Goal: Information Seeking & Learning: Find specific fact

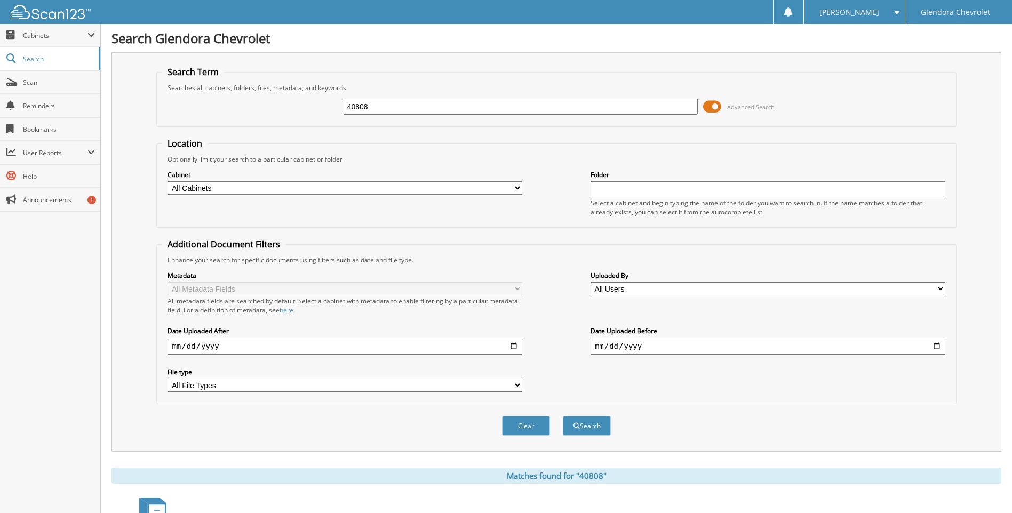
drag, startPoint x: 370, startPoint y: 106, endPoint x: 301, endPoint y: 108, distance: 68.8
click at [301, 108] on div "40808 Advanced Search" at bounding box center [556, 106] width 788 height 29
click at [558, 104] on input "text" at bounding box center [520, 107] width 355 height 16
type input "40344"
click at [563, 416] on button "Search" at bounding box center [587, 426] width 48 height 20
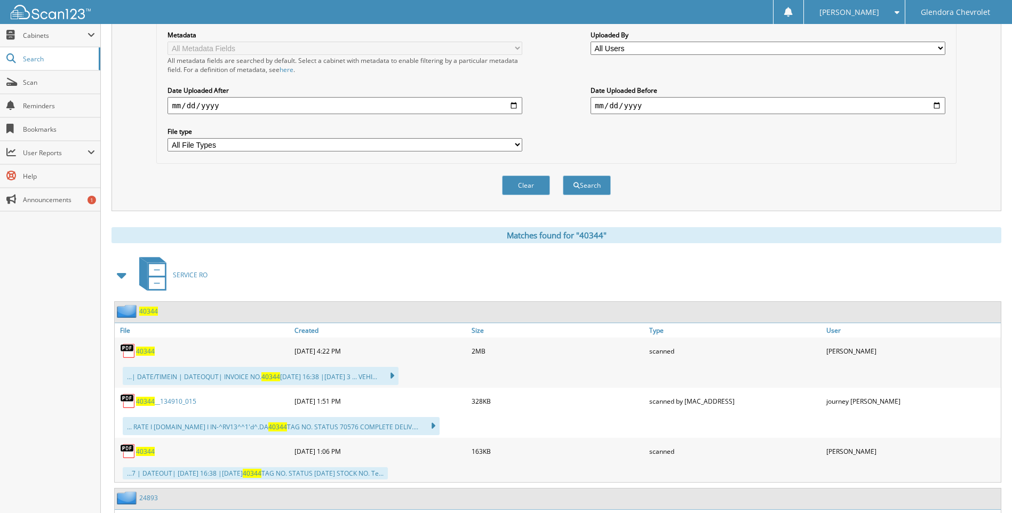
scroll to position [267, 0]
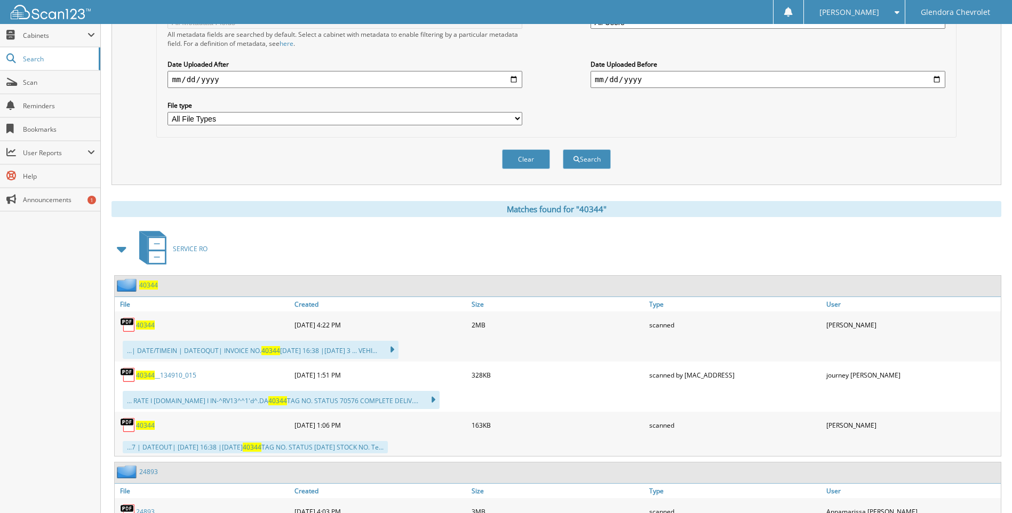
click at [149, 333] on div "40344" at bounding box center [203, 324] width 177 height 21
click at [146, 326] on span "40344" at bounding box center [145, 324] width 19 height 9
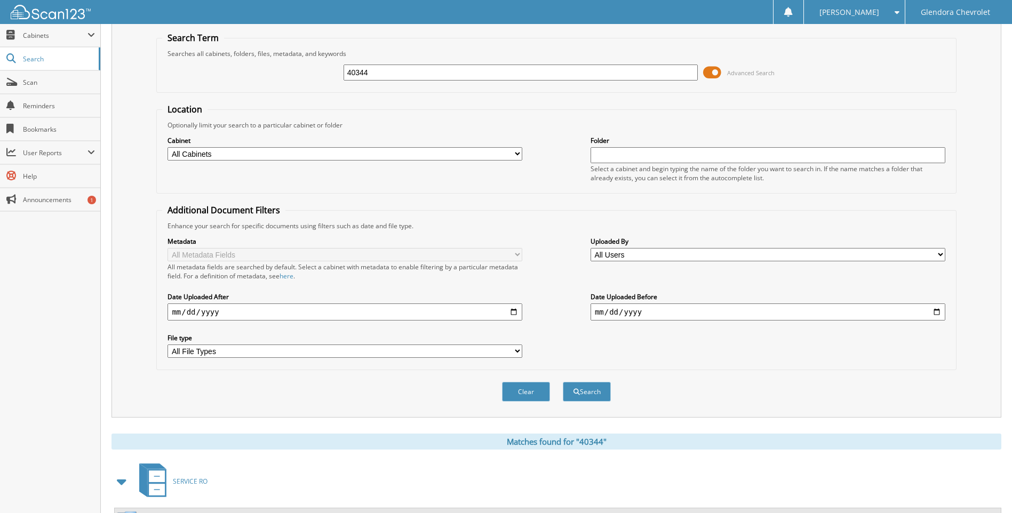
scroll to position [0, 0]
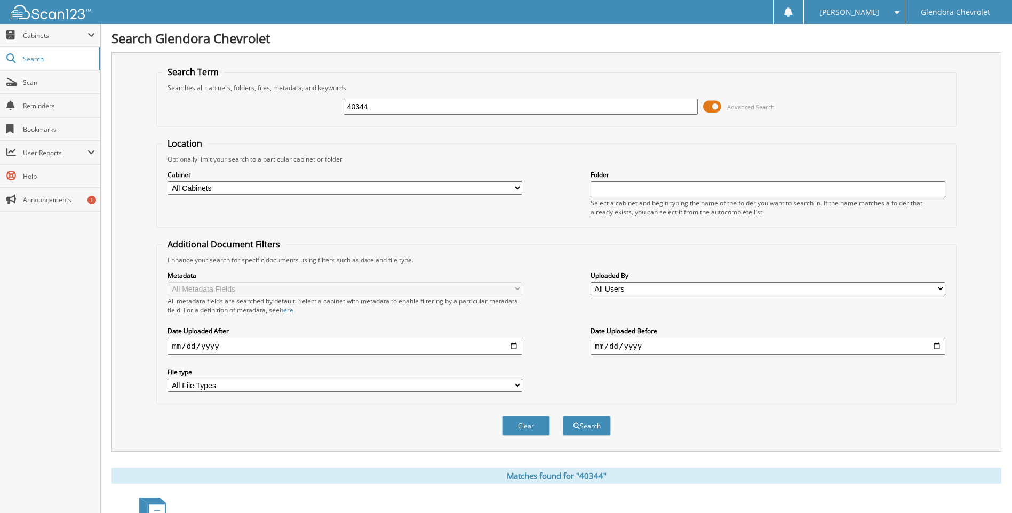
drag, startPoint x: 407, startPoint y: 111, endPoint x: 318, endPoint y: 115, distance: 89.2
click at [318, 115] on div "40344 Advanced Search" at bounding box center [556, 106] width 788 height 29
type input "40517"
click at [563, 416] on button "Search" at bounding box center [587, 426] width 48 height 20
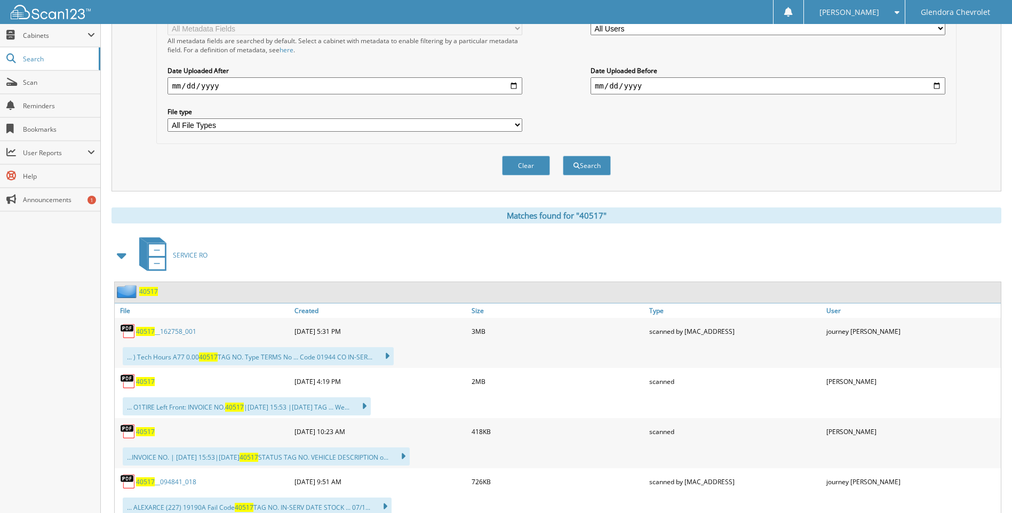
scroll to position [267, 0]
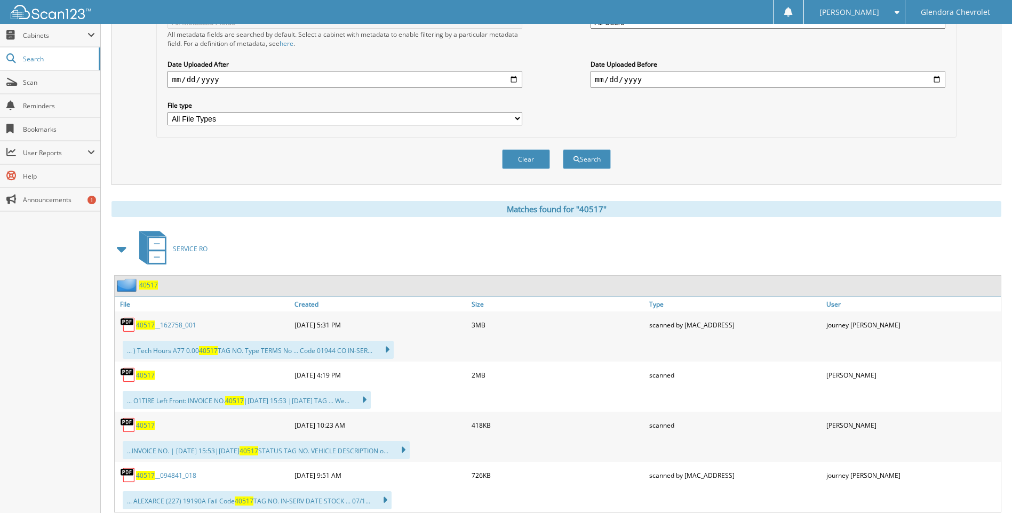
click at [144, 377] on span "40517" at bounding box center [145, 375] width 19 height 9
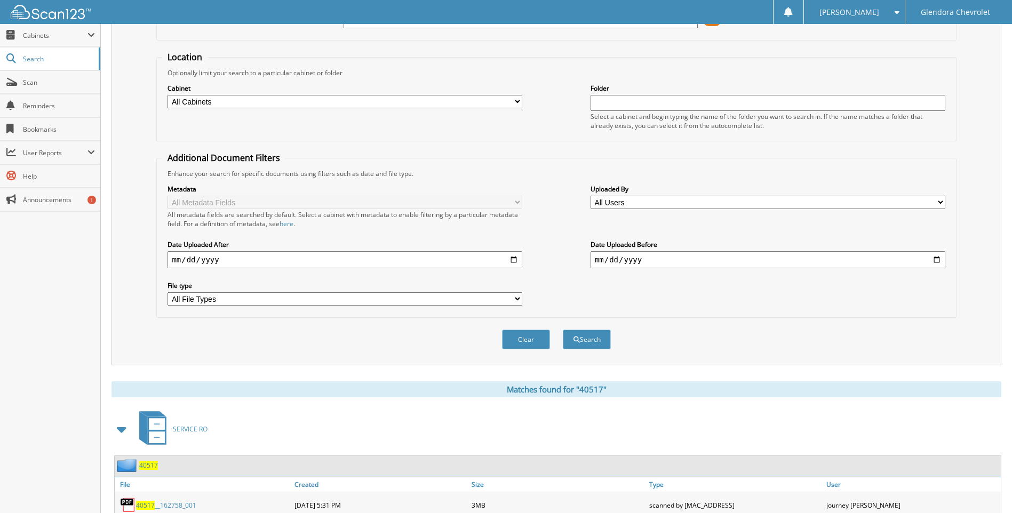
scroll to position [0, 0]
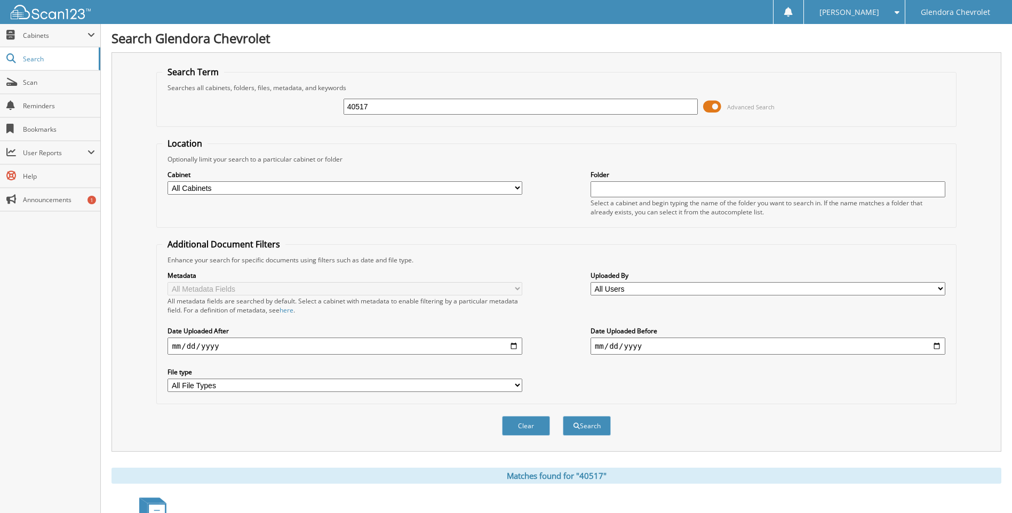
drag, startPoint x: 474, startPoint y: 108, endPoint x: 308, endPoint y: 118, distance: 166.7
click at [308, 118] on div "40517 Advanced Search" at bounding box center [556, 106] width 788 height 29
click at [407, 109] on input "text" at bounding box center [520, 107] width 355 height 16
type input "40722"
click at [563, 416] on button "Search" at bounding box center [587, 426] width 48 height 20
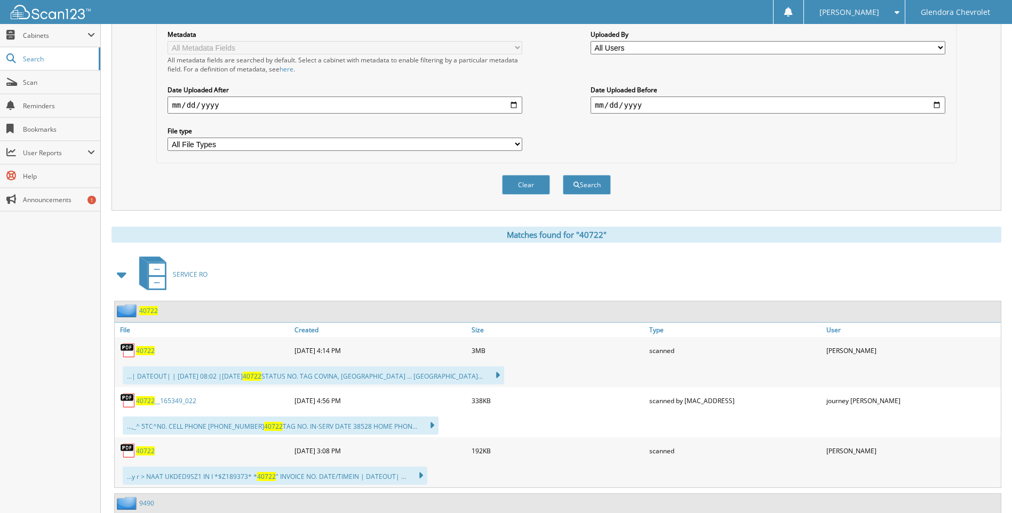
scroll to position [267, 0]
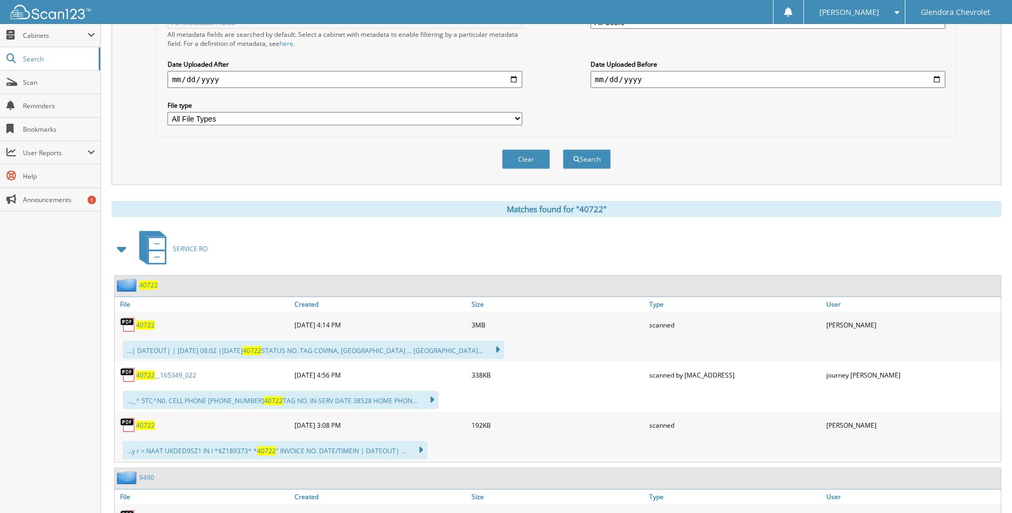
click at [150, 322] on span "40722" at bounding box center [145, 324] width 19 height 9
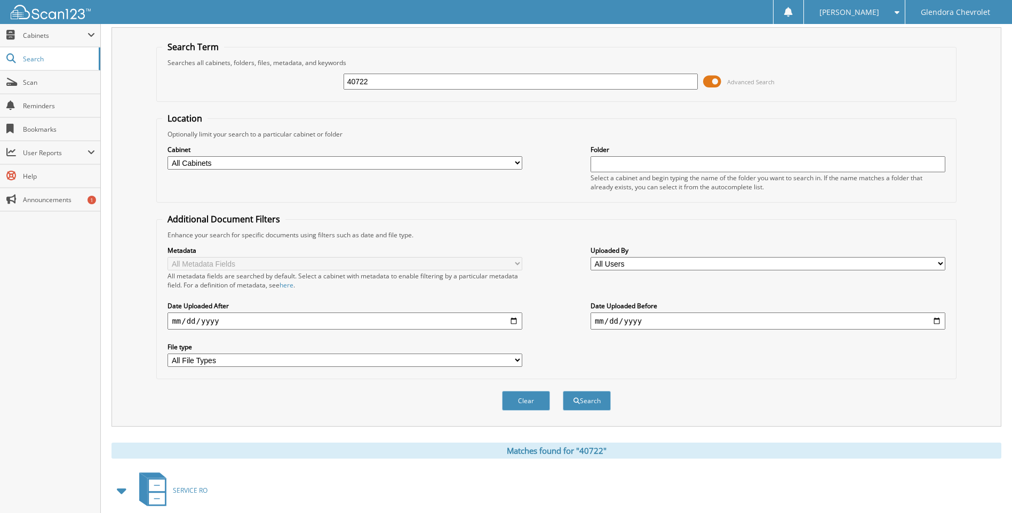
scroll to position [0, 0]
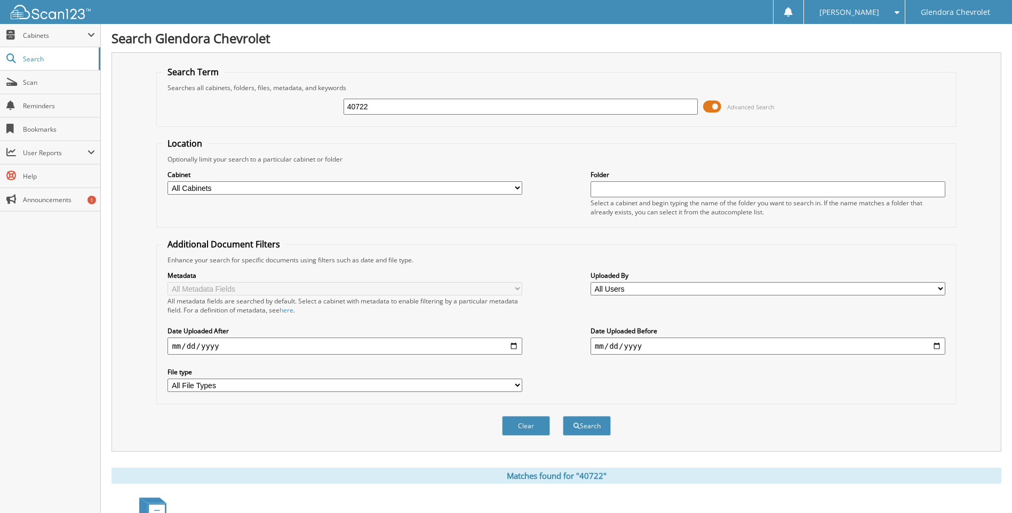
click at [429, 102] on input "40722" at bounding box center [520, 107] width 355 height 16
type input "4"
type input "40831"
click at [563, 416] on button "Search" at bounding box center [587, 426] width 48 height 20
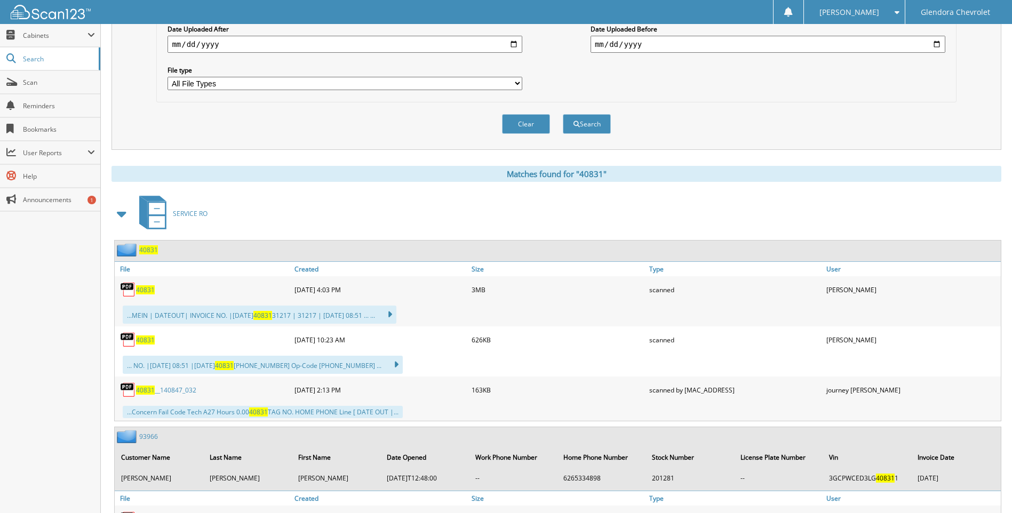
scroll to position [320, 0]
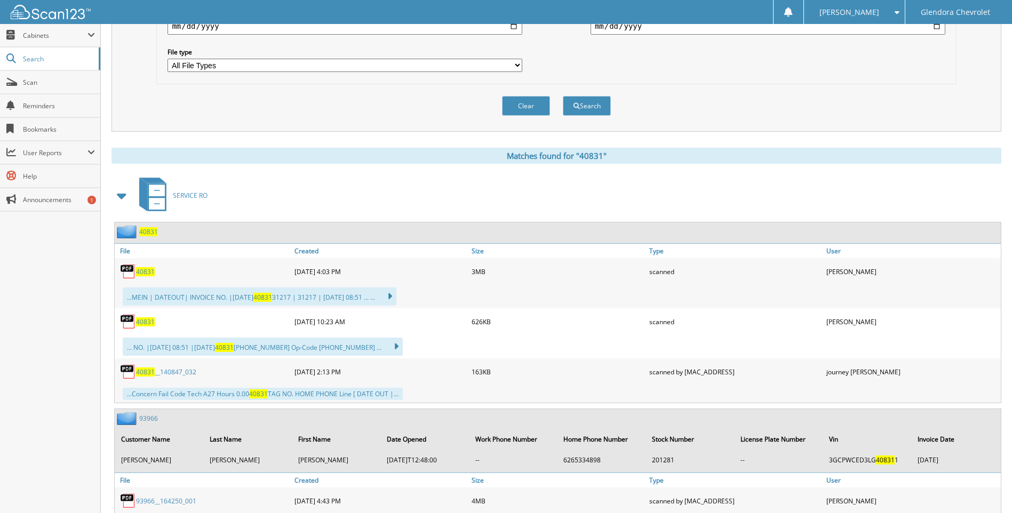
click at [138, 274] on span "40831" at bounding box center [145, 271] width 19 height 9
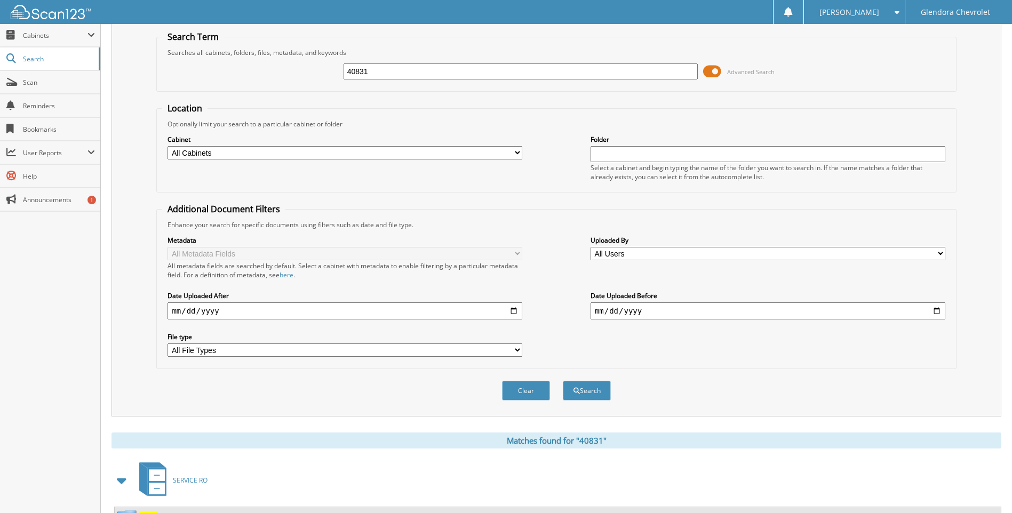
scroll to position [0, 0]
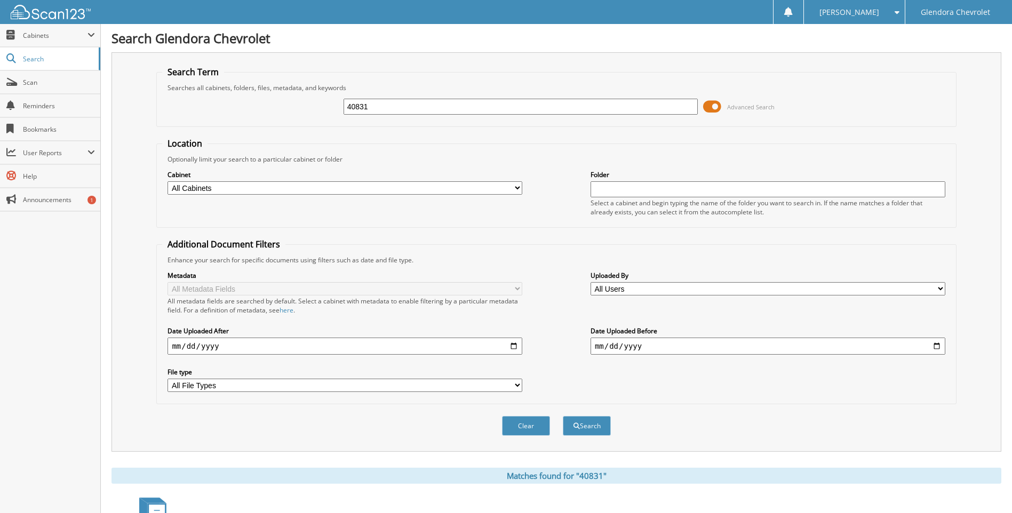
click at [394, 98] on div "40831" at bounding box center [520, 107] width 355 height 18
click at [397, 114] on input "40831" at bounding box center [520, 107] width 355 height 16
type input "40634"
click at [563, 416] on button "Search" at bounding box center [587, 426] width 48 height 20
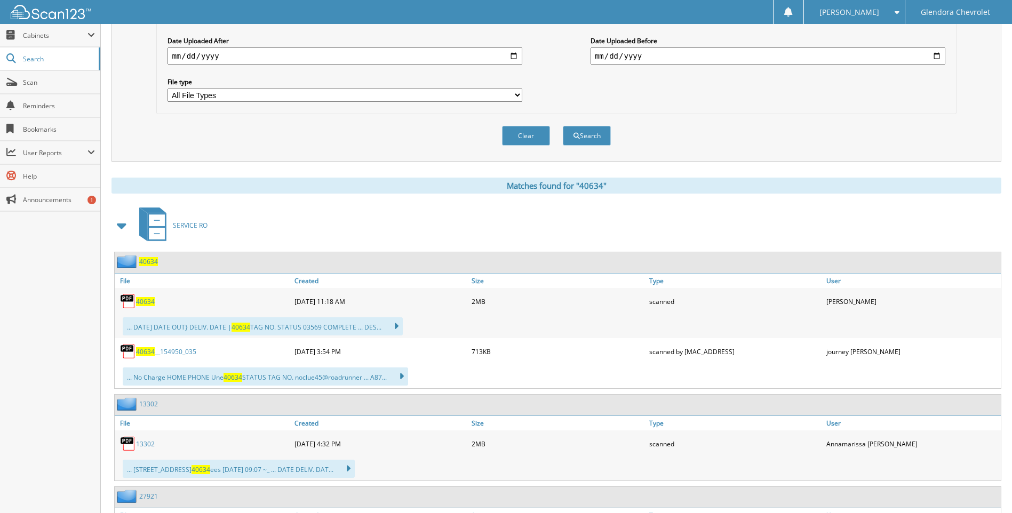
scroll to position [320, 0]
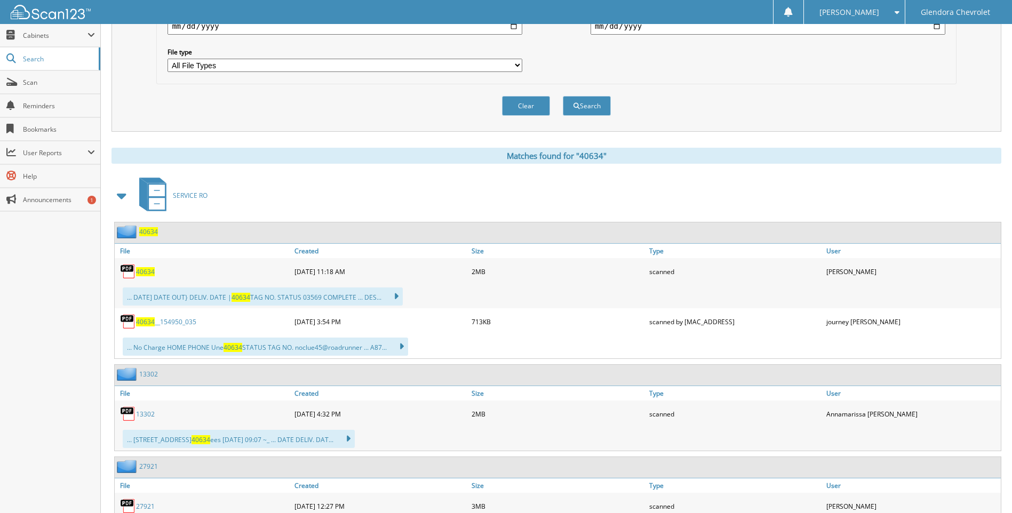
click at [147, 274] on span "40634" at bounding box center [145, 271] width 19 height 9
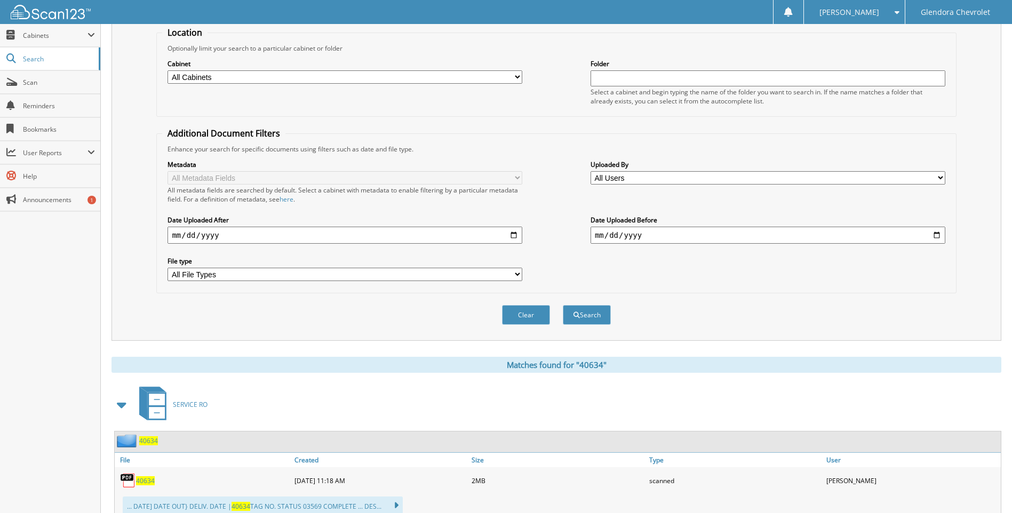
scroll to position [0, 0]
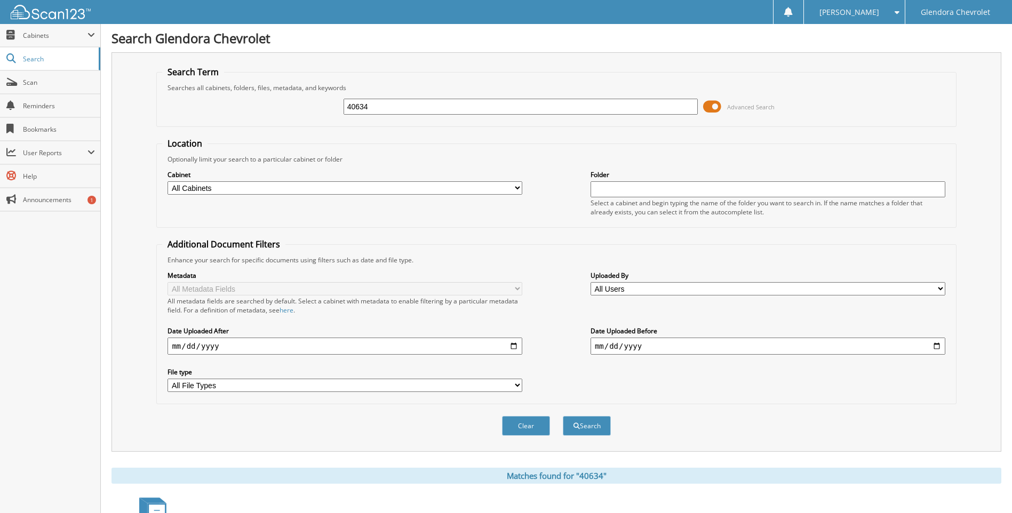
click at [389, 111] on input "40634" at bounding box center [520, 107] width 355 height 16
type input "4"
type input "40753"
click at [563, 416] on button "Search" at bounding box center [587, 426] width 48 height 20
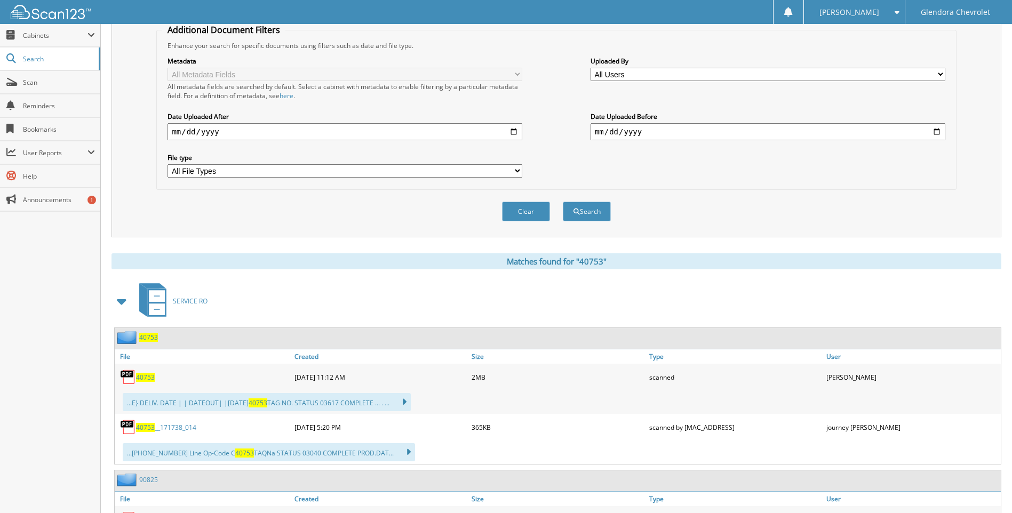
scroll to position [267, 0]
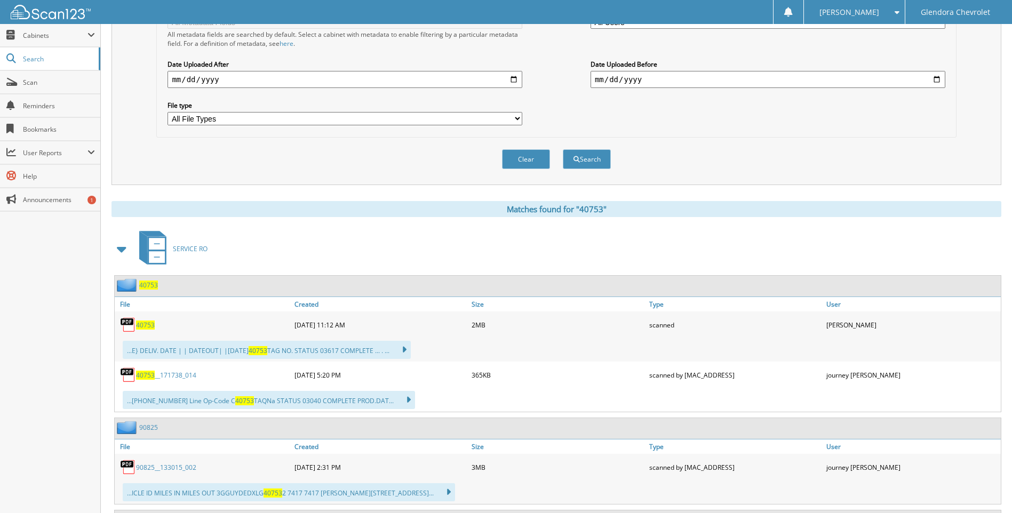
click at [150, 325] on span "40753" at bounding box center [145, 324] width 19 height 9
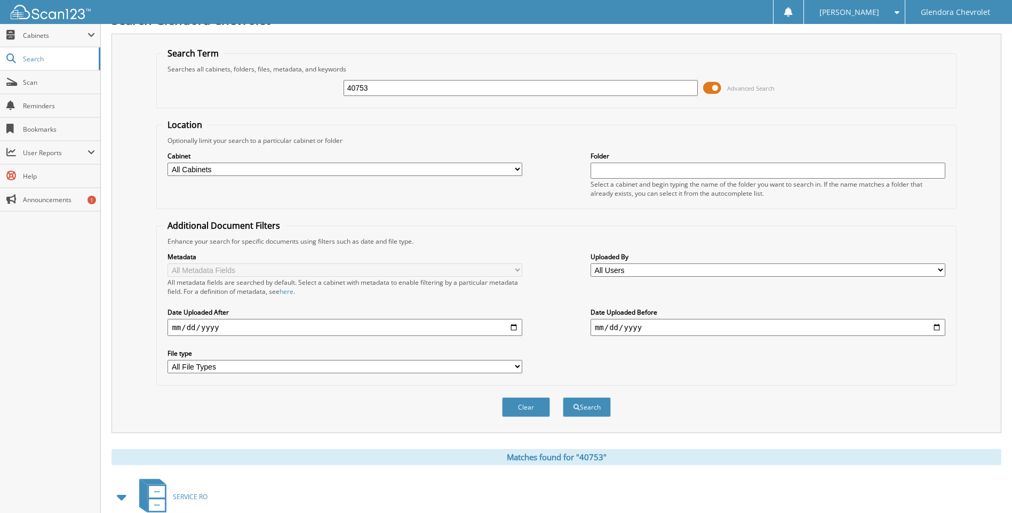
scroll to position [0, 0]
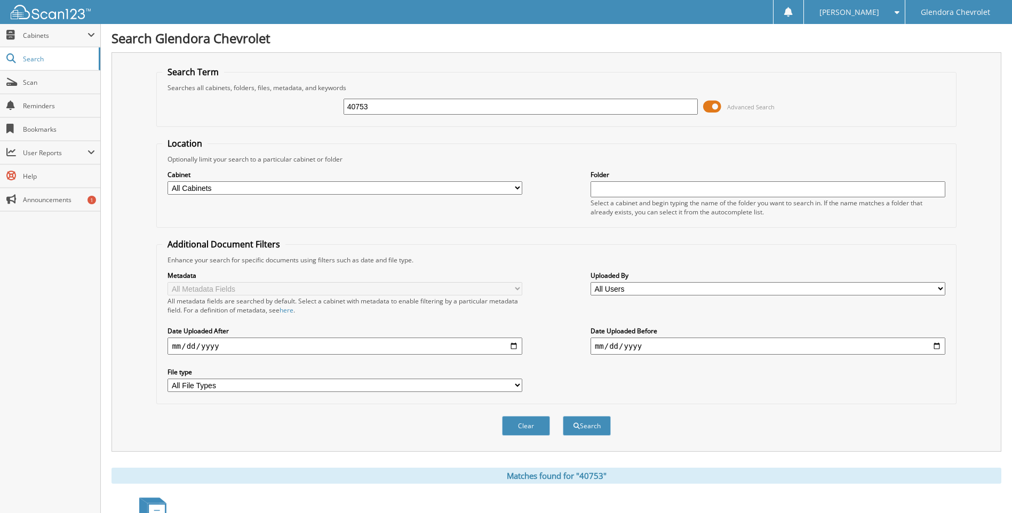
click at [411, 105] on input "40753" at bounding box center [520, 107] width 355 height 16
type input "4"
type input "40626"
click at [563, 416] on button "Search" at bounding box center [587, 426] width 48 height 20
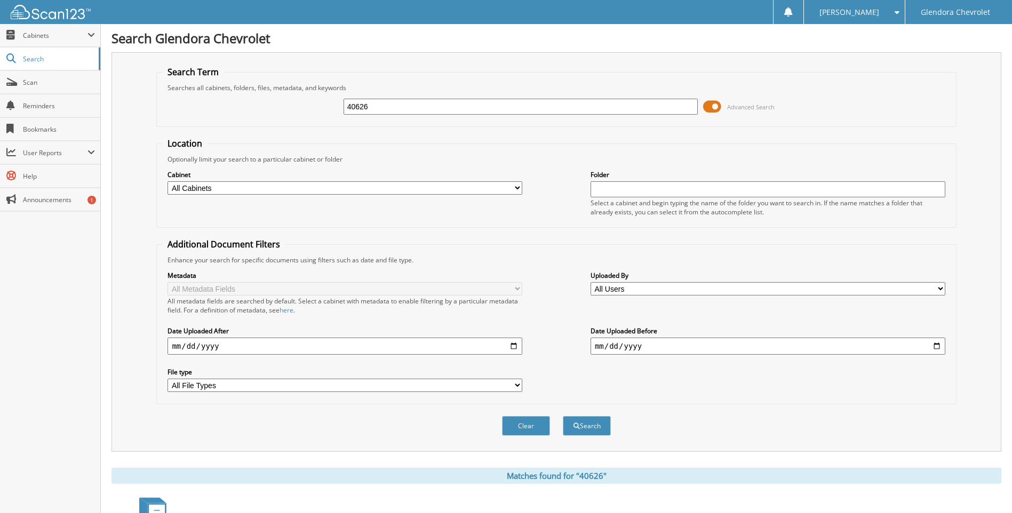
click at [359, 105] on input "40626" at bounding box center [520, 107] width 355 height 16
type input "40826"
click at [563, 416] on button "Search" at bounding box center [587, 426] width 48 height 20
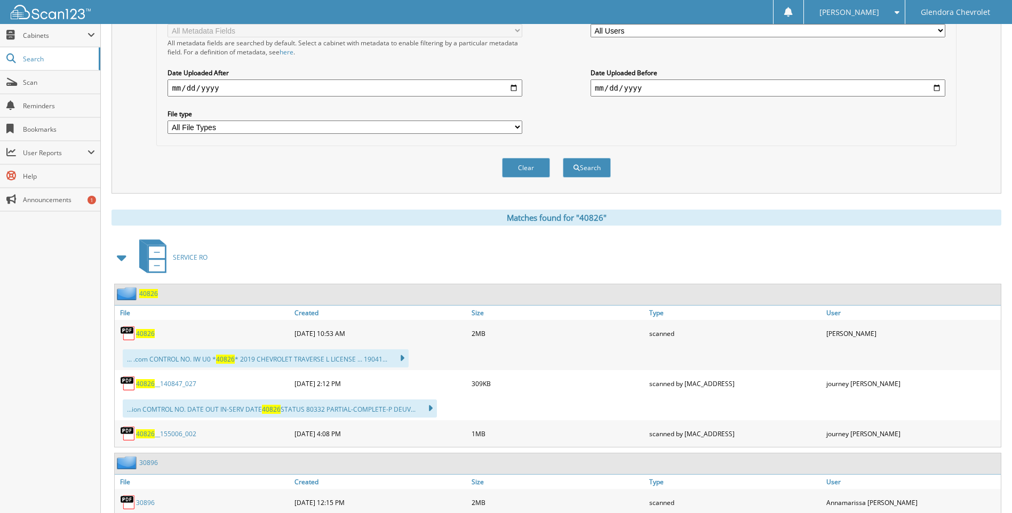
scroll to position [320, 0]
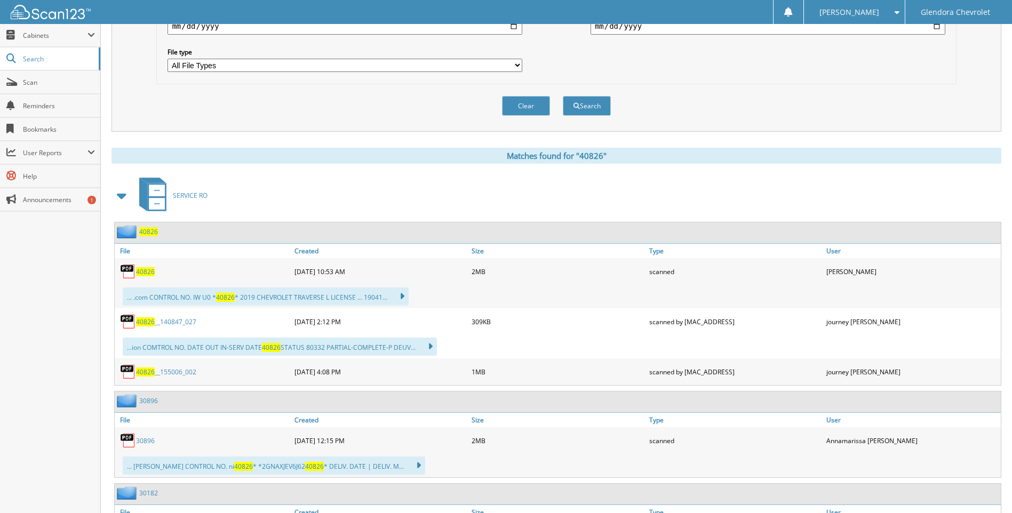
click at [152, 271] on span "40826" at bounding box center [145, 271] width 19 height 9
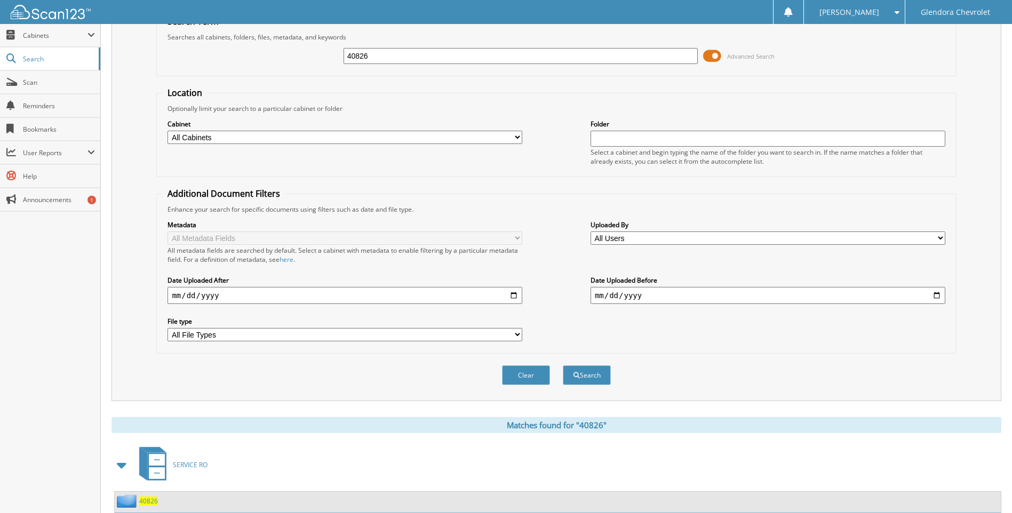
scroll to position [0, 0]
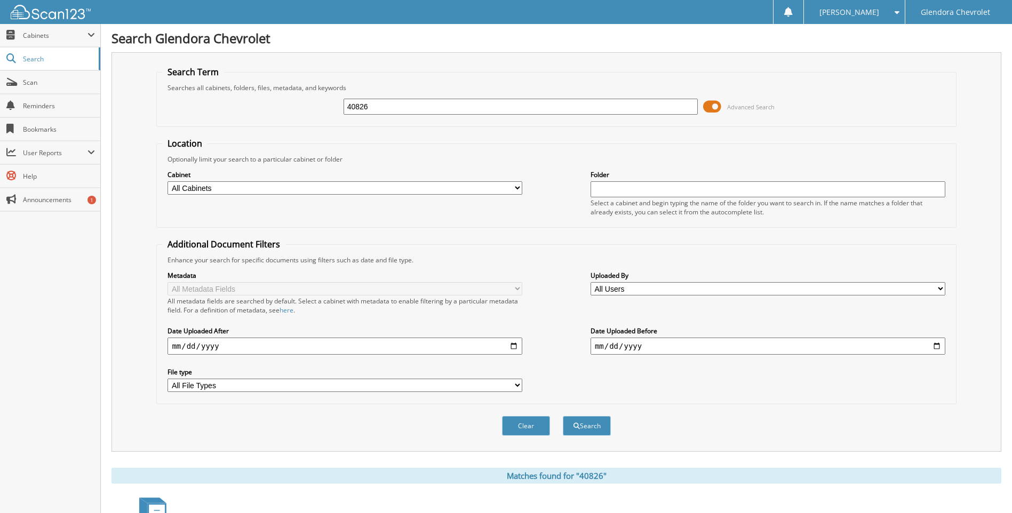
click at [414, 110] on input "40826" at bounding box center [520, 107] width 355 height 16
type input "4"
type input "40854"
click at [563, 416] on button "Search" at bounding box center [587, 426] width 48 height 20
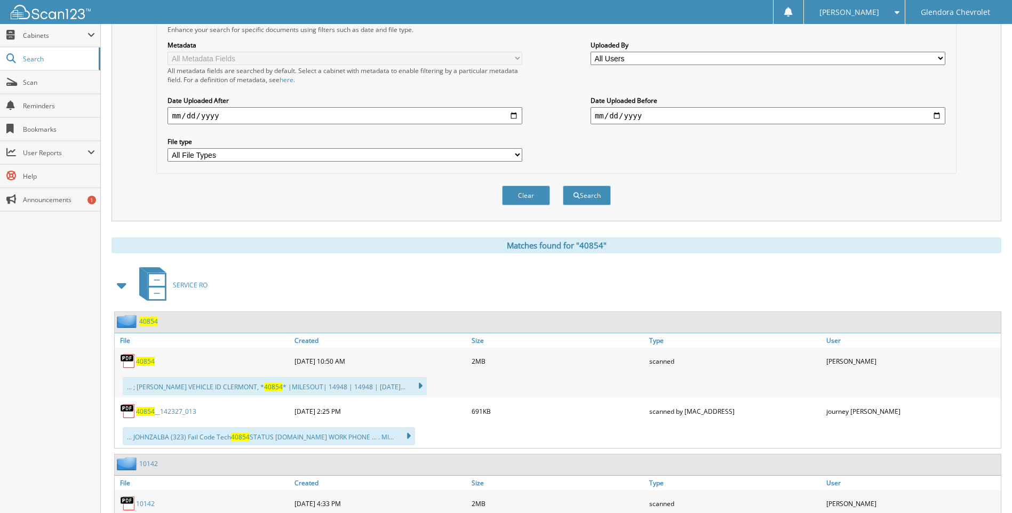
scroll to position [373, 0]
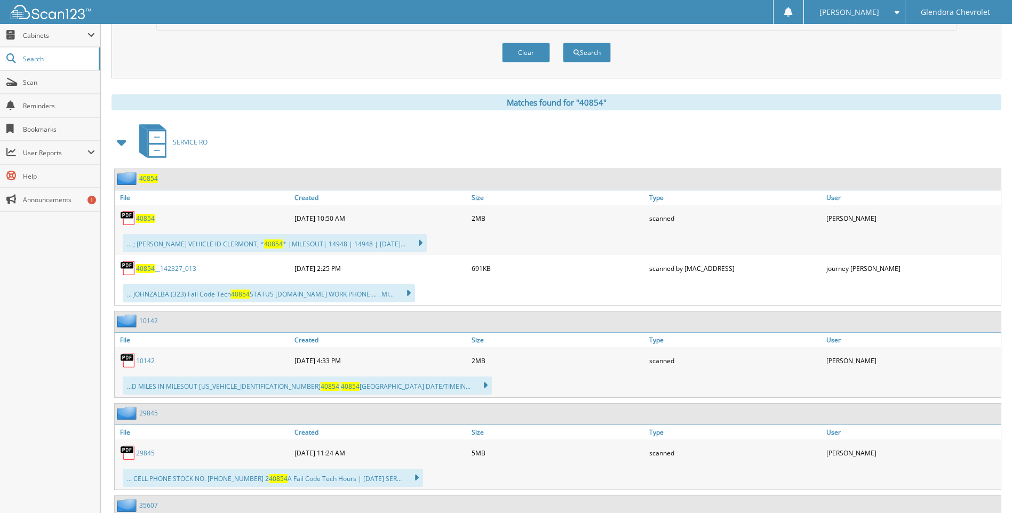
click at [151, 219] on span "40854" at bounding box center [145, 218] width 19 height 9
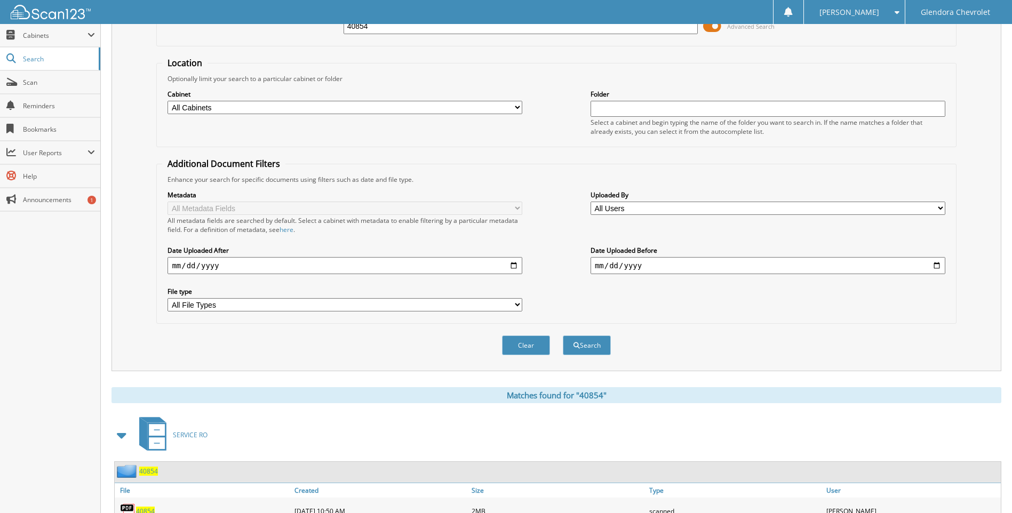
scroll to position [0, 0]
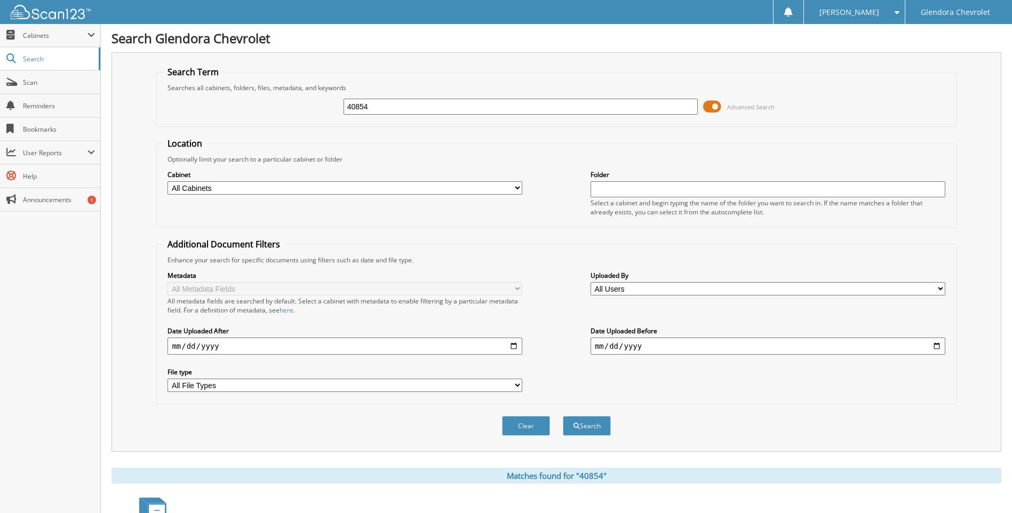
click at [414, 102] on input "40854" at bounding box center [520, 107] width 355 height 16
type input "4"
type input "40736"
click at [563, 416] on button "Search" at bounding box center [587, 426] width 48 height 20
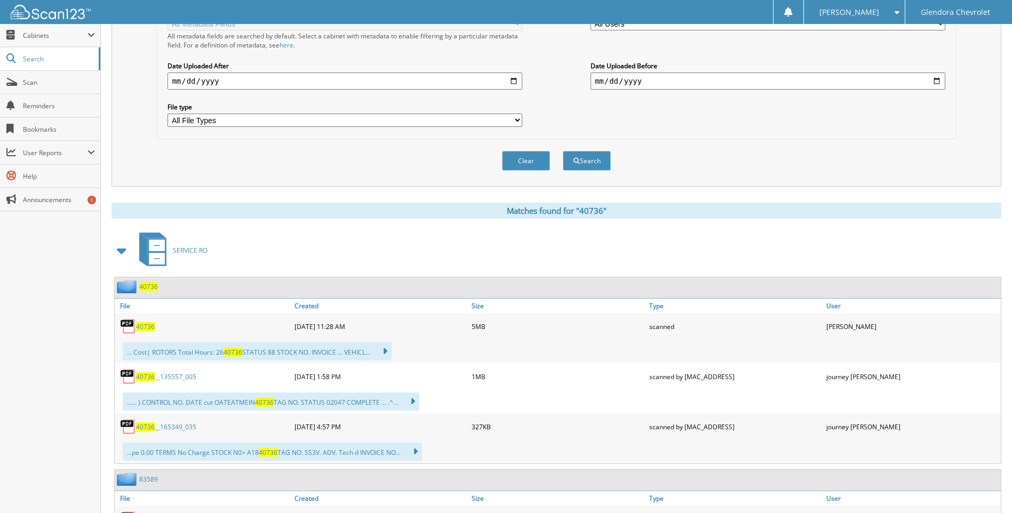
scroll to position [267, 0]
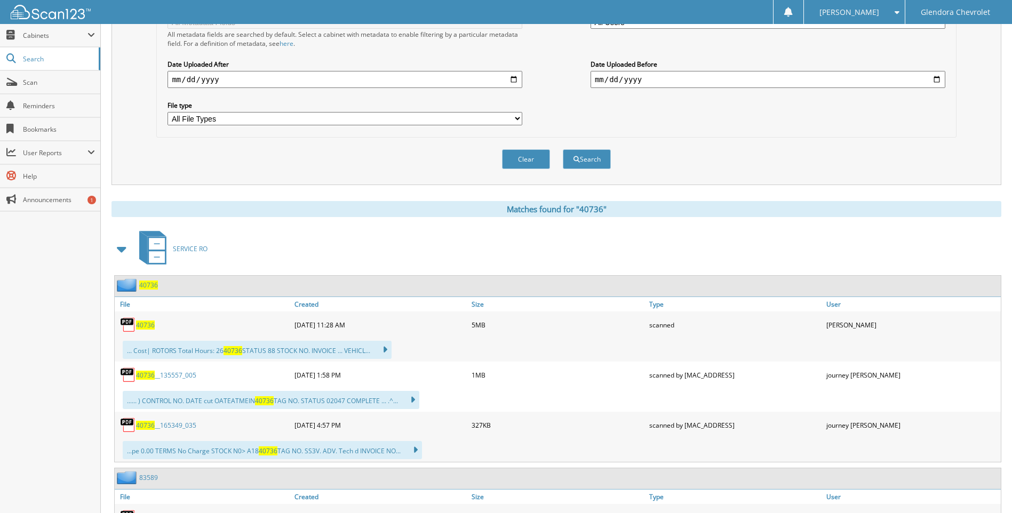
click at [154, 322] on span "40736" at bounding box center [145, 324] width 19 height 9
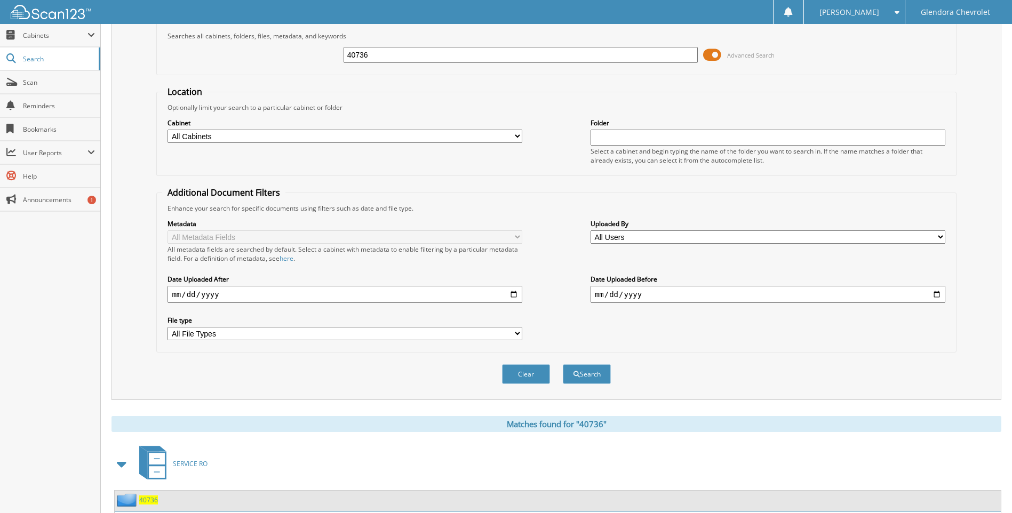
scroll to position [0, 0]
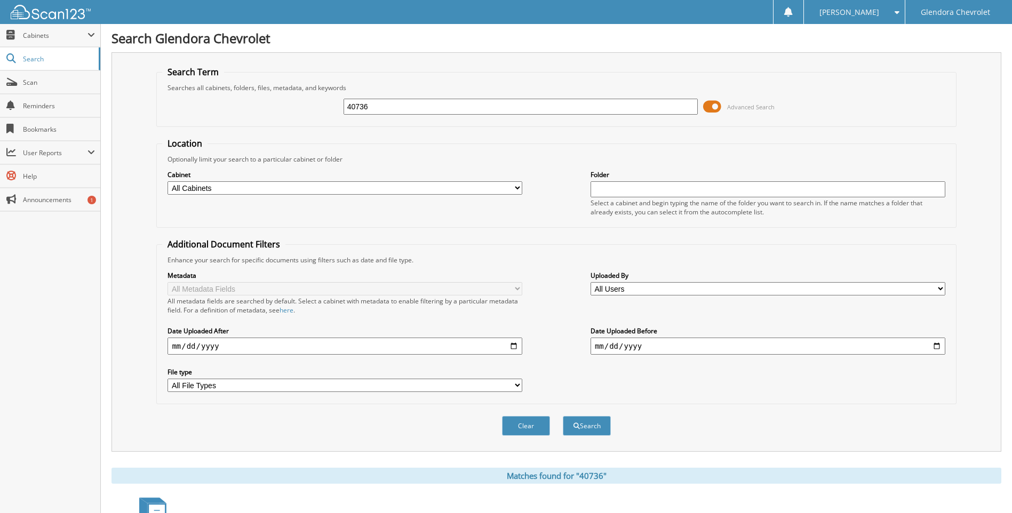
drag, startPoint x: 417, startPoint y: 102, endPoint x: 312, endPoint y: 116, distance: 106.0
click at [312, 116] on div "40736 Advanced Search" at bounding box center [556, 106] width 788 height 29
